Goal: Task Accomplishment & Management: Manage account settings

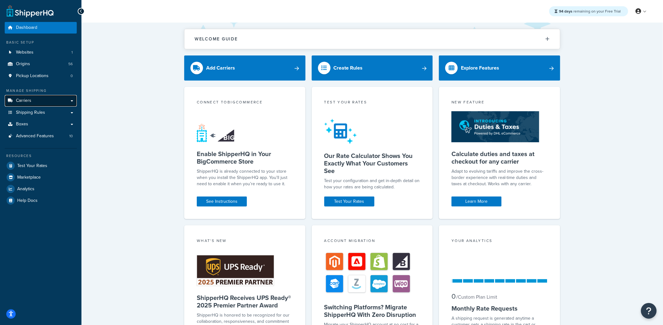
click at [45, 103] on link "Carriers" at bounding box center [41, 101] width 72 height 12
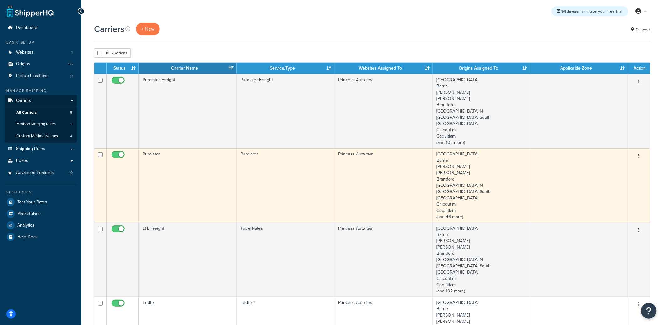
click at [641, 156] on button "button" at bounding box center [639, 156] width 9 height 10
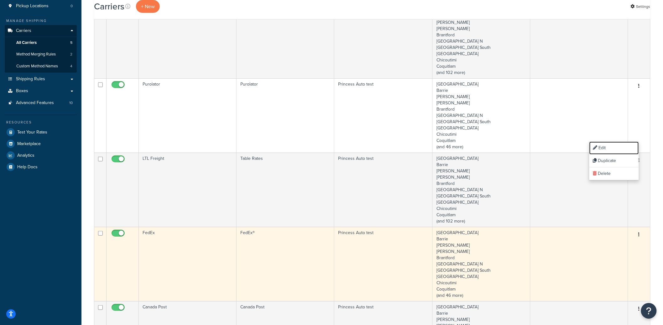
scroll to position [71, 0]
click at [640, 234] on button "button" at bounding box center [639, 234] width 9 height 10
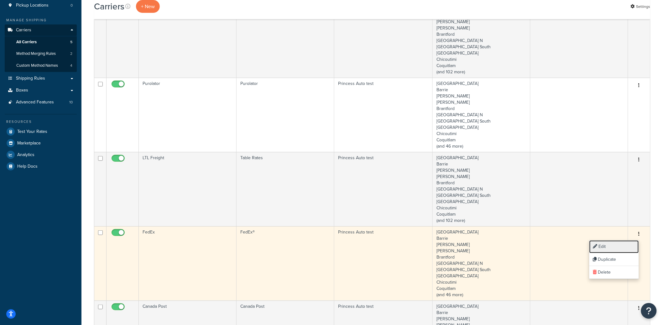
click at [603, 246] on link "Edit" at bounding box center [615, 246] width 50 height 13
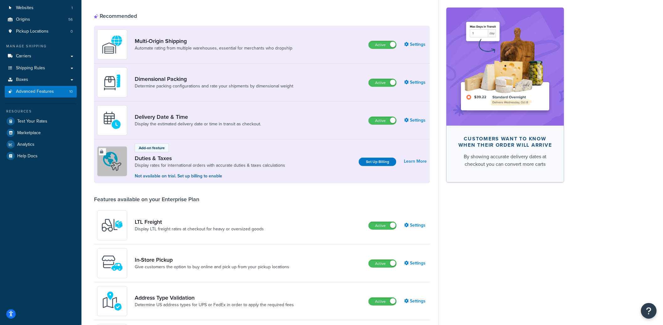
scroll to position [126, 0]
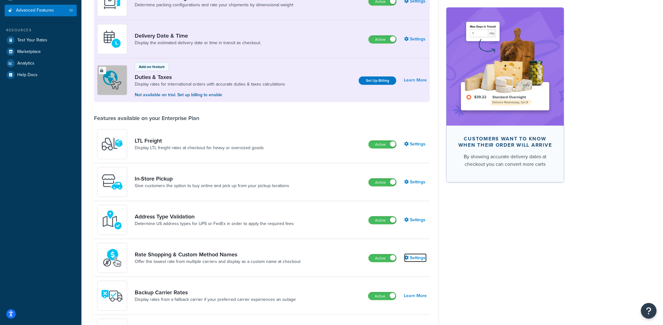
click at [414, 260] on link "Settings" at bounding box center [415, 258] width 23 height 9
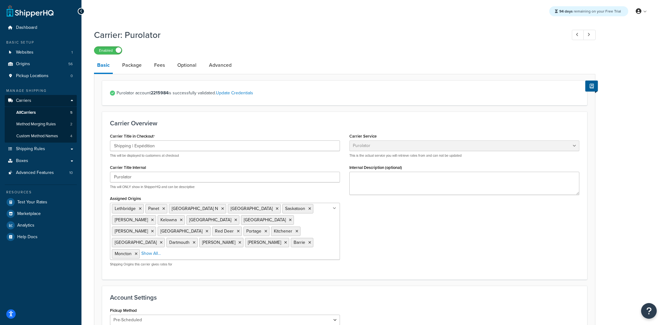
select select "purolator"
select select "PRE_SCHEDULED"
click at [186, 64] on link "Optional" at bounding box center [186, 65] width 25 height 15
select select "residential"
select select "fedEx"
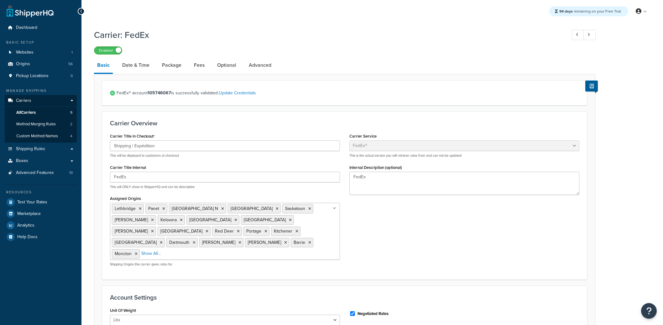
select select "REGULAR_PICKUP"
select select "YOUR_PACKAGING"
click at [231, 67] on link "Optional" at bounding box center [226, 65] width 25 height 15
select select "business"
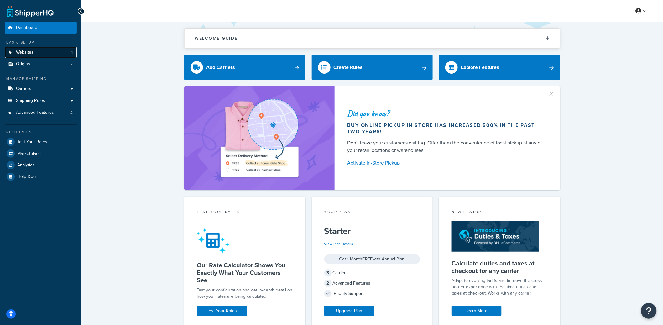
click at [40, 53] on link "Websites 1" at bounding box center [41, 53] width 72 height 12
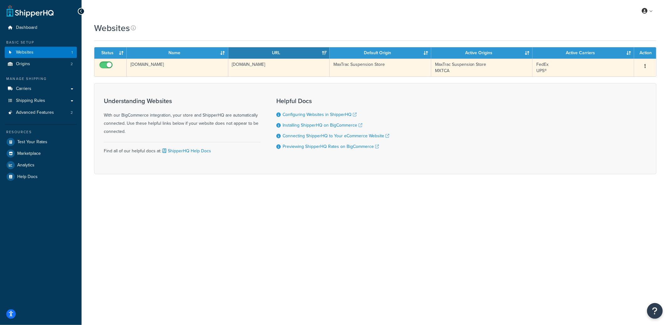
click at [203, 73] on td "[DOMAIN_NAME]" at bounding box center [178, 68] width 102 height 18
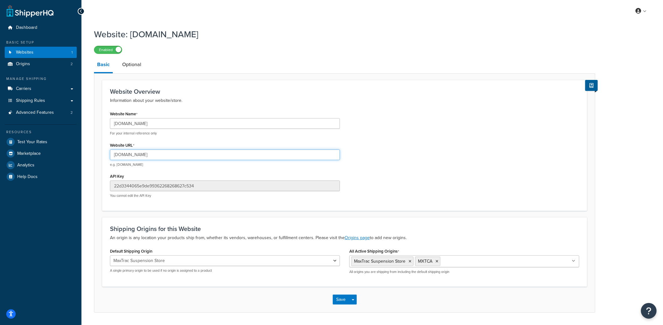
click at [126, 156] on input "maxtracstore.com" at bounding box center [225, 155] width 230 height 11
click at [126, 157] on input "maxtracstore.com" at bounding box center [225, 155] width 230 height 11
click at [141, 155] on input "maxtracstore.com" at bounding box center [225, 155] width 230 height 11
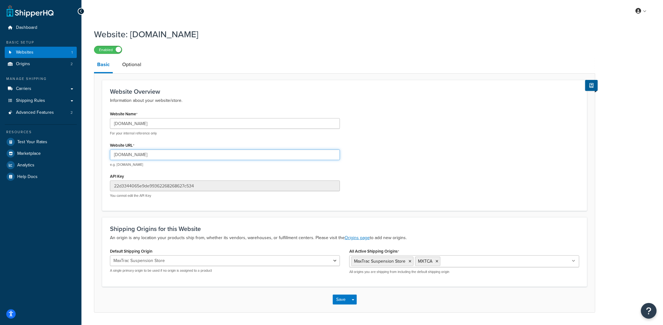
click at [141, 155] on input "maxtracstore.com" at bounding box center [225, 155] width 230 height 11
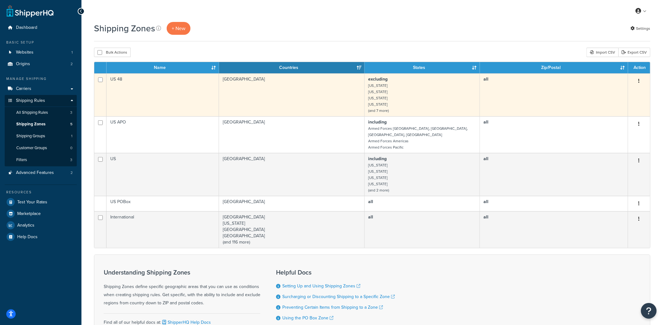
click at [180, 97] on td "US 48" at bounding box center [163, 94] width 113 height 43
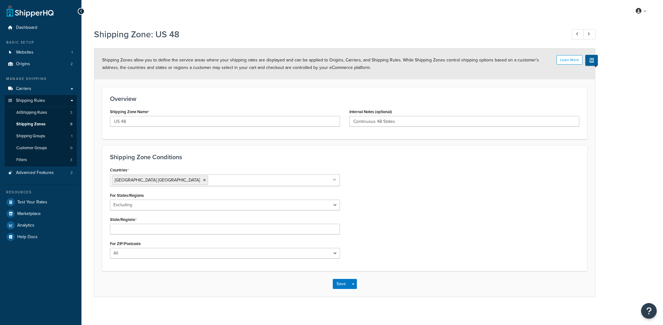
select select "excluding"
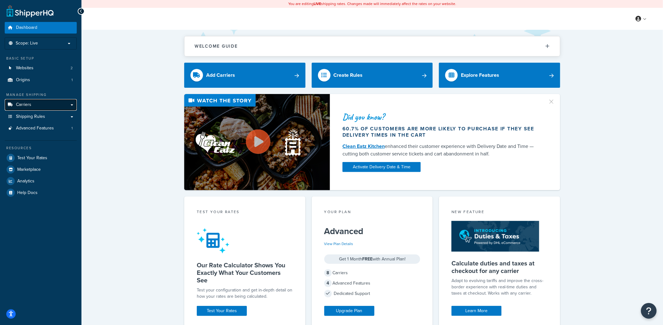
click at [64, 109] on link "Carriers" at bounding box center [41, 105] width 72 height 12
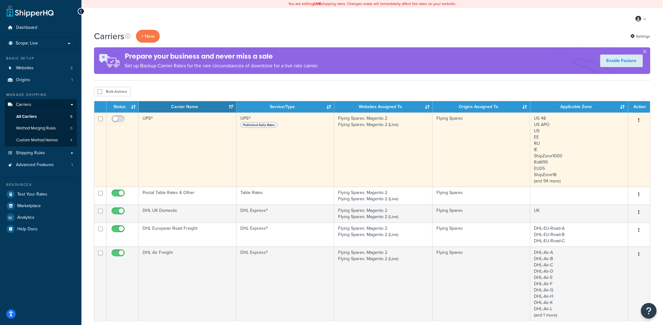
click at [640, 121] on button "button" at bounding box center [639, 120] width 9 height 10
click at [603, 160] on link "Delete" at bounding box center [615, 159] width 50 height 13
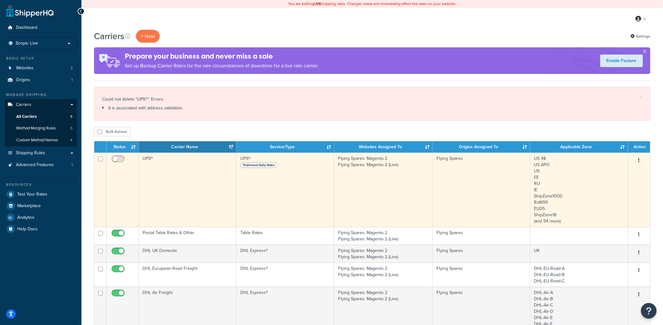
click at [116, 159] on input "checkbox" at bounding box center [118, 161] width 17 height 8
click at [118, 160] on input "checkbox" at bounding box center [118, 161] width 17 height 8
checkbox input "false"
click at [638, 163] on button "button" at bounding box center [639, 160] width 9 height 10
click at [613, 197] on link "Delete" at bounding box center [615, 199] width 50 height 13
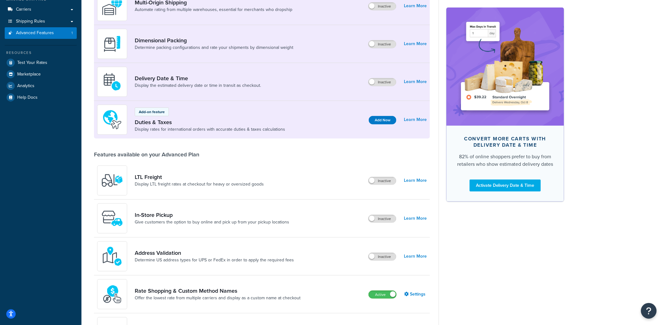
scroll to position [96, 0]
click at [383, 258] on label "Inactive" at bounding box center [383, 256] width 28 height 8
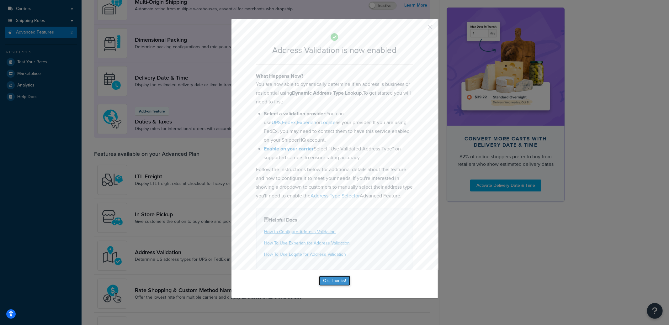
click at [332, 286] on button "Ok, Thanks!" at bounding box center [334, 281] width 31 height 10
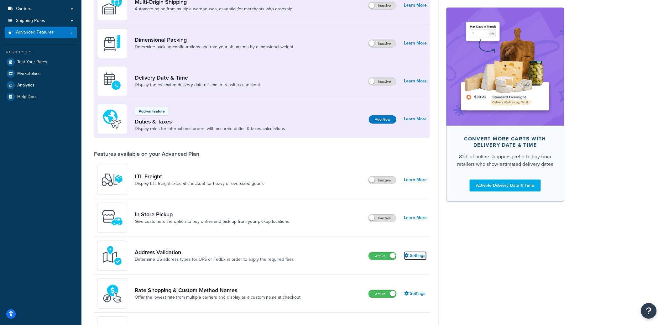
click at [410, 256] on link "Settings" at bounding box center [415, 255] width 23 height 9
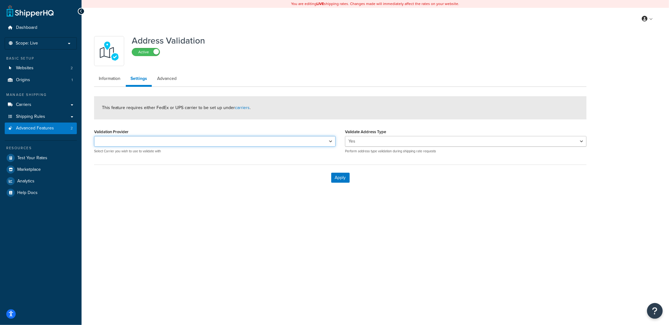
click at [170, 142] on select "Validation Provider" at bounding box center [214, 141] width 241 height 11
click at [94, 136] on select "Validation Provider" at bounding box center [214, 141] width 241 height 11
select select "57489"
click at [221, 147] on div "UPS® Select Carrier you wish to use to validate with" at bounding box center [214, 145] width 241 height 18
click at [221, 143] on select "UPS®" at bounding box center [214, 141] width 241 height 11
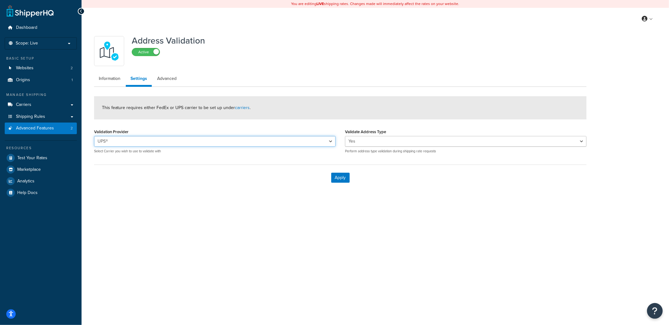
select select
click at [94, 136] on select "UPS®" at bounding box center [214, 141] width 241 height 11
click at [342, 181] on button "Apply" at bounding box center [340, 178] width 18 height 10
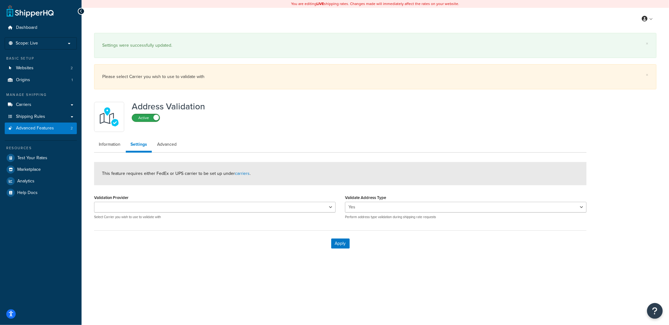
click at [150, 120] on label "Active" at bounding box center [146, 118] width 28 height 8
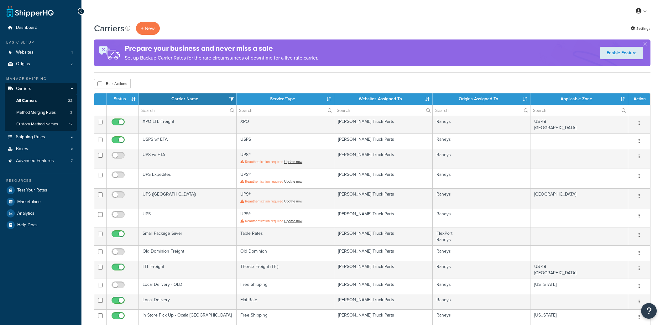
select select "15"
click at [21, 54] on span "Websites" at bounding box center [25, 52] width 18 height 5
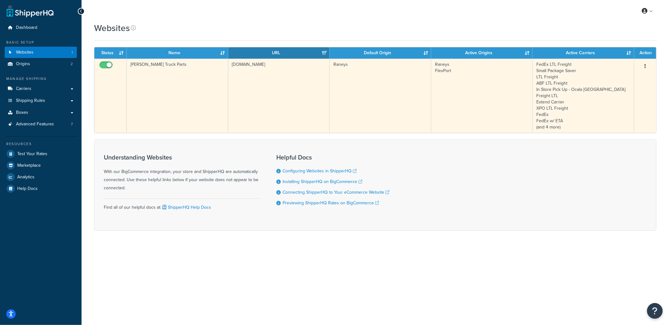
click at [235, 116] on td "[DOMAIN_NAME]" at bounding box center [279, 96] width 102 height 74
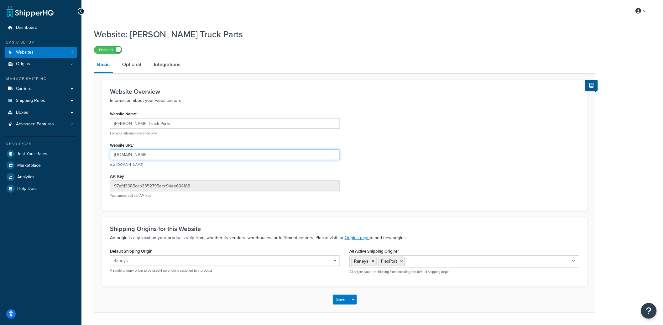
drag, startPoint x: 125, startPoint y: 157, endPoint x: 197, endPoint y: 159, distance: 72.1
click at [197, 159] on input "[DOMAIN_NAME]" at bounding box center [225, 155] width 230 height 11
